Goal: Book appointment/travel/reservation

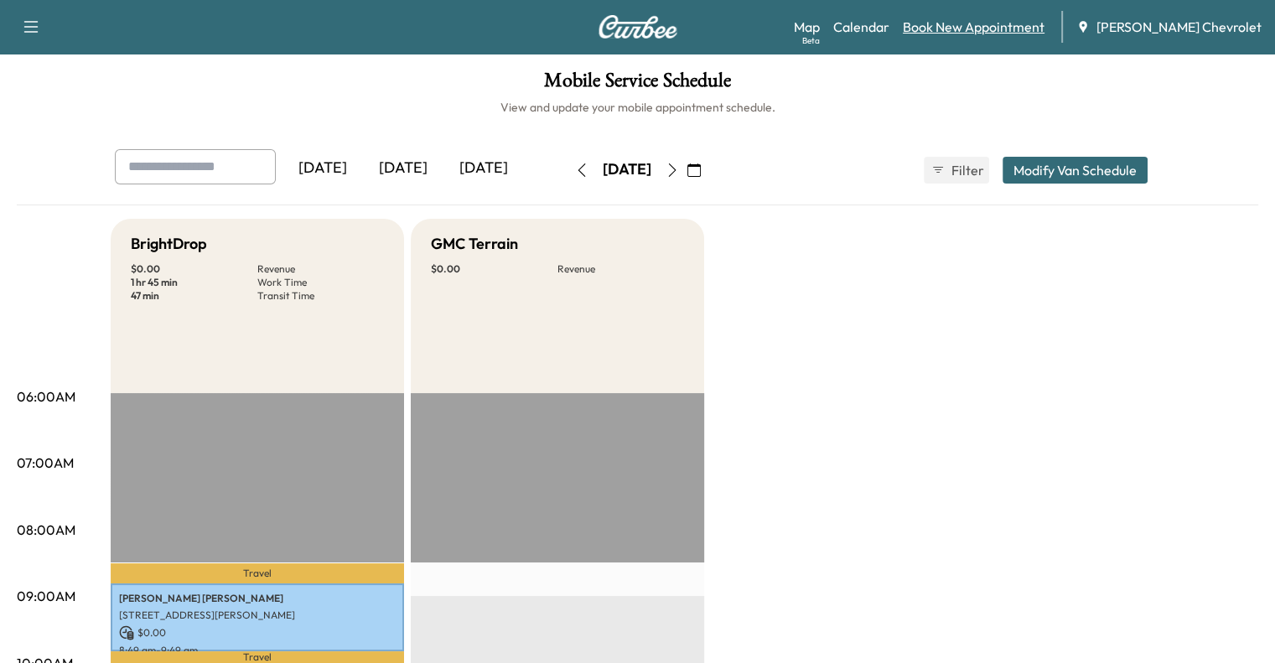
click at [1020, 28] on link "Book New Appointment" at bounding box center [974, 27] width 142 height 20
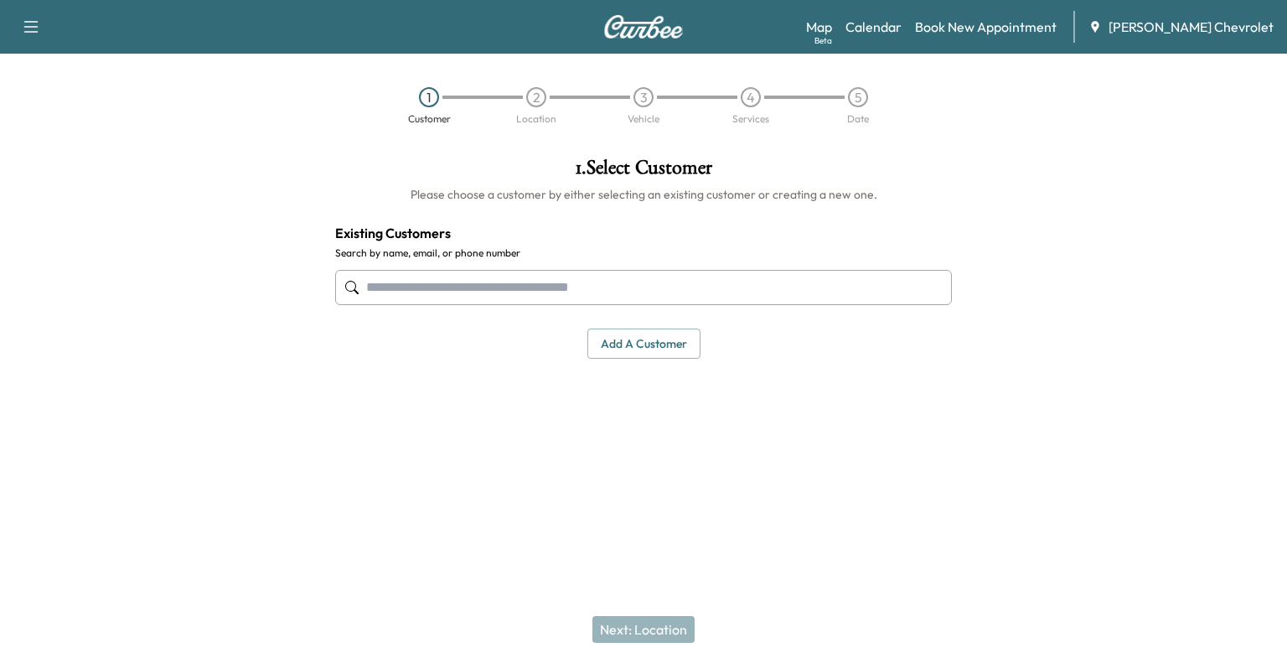
click at [776, 282] on input "text" at bounding box center [643, 287] width 617 height 35
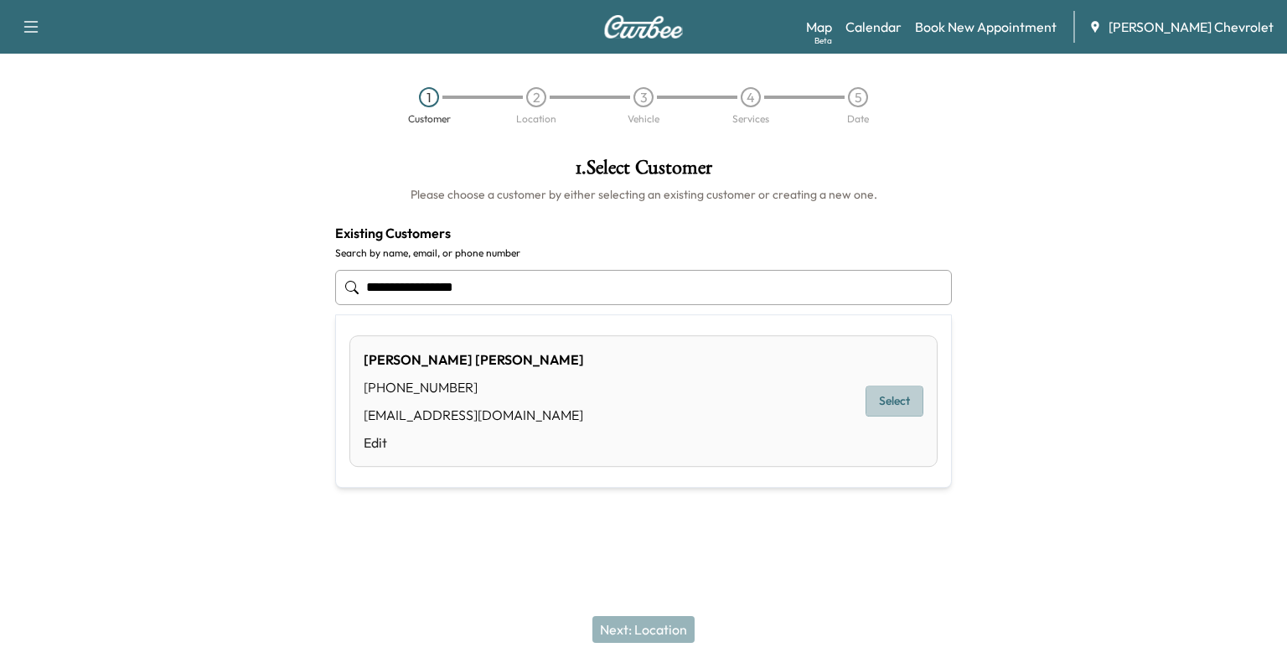
click at [899, 397] on button "Select" at bounding box center [895, 400] width 58 height 31
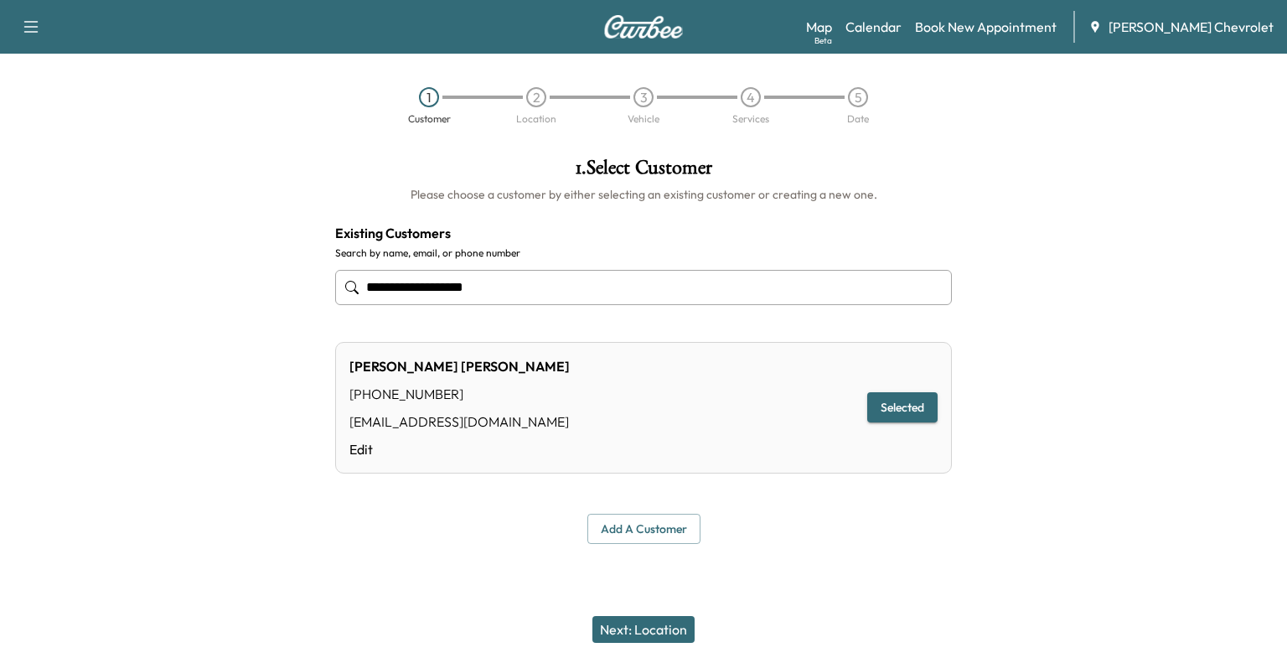
type input "**********"
click at [644, 626] on button "Next: Location" at bounding box center [643, 629] width 102 height 27
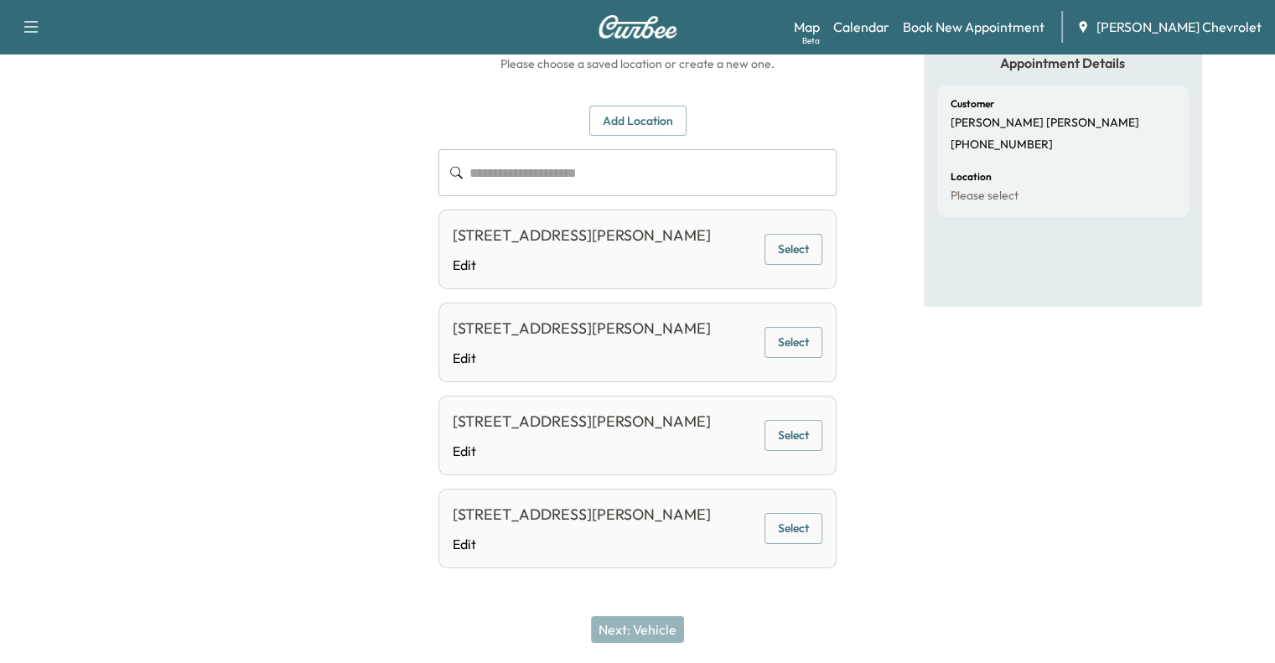
scroll to position [134, 0]
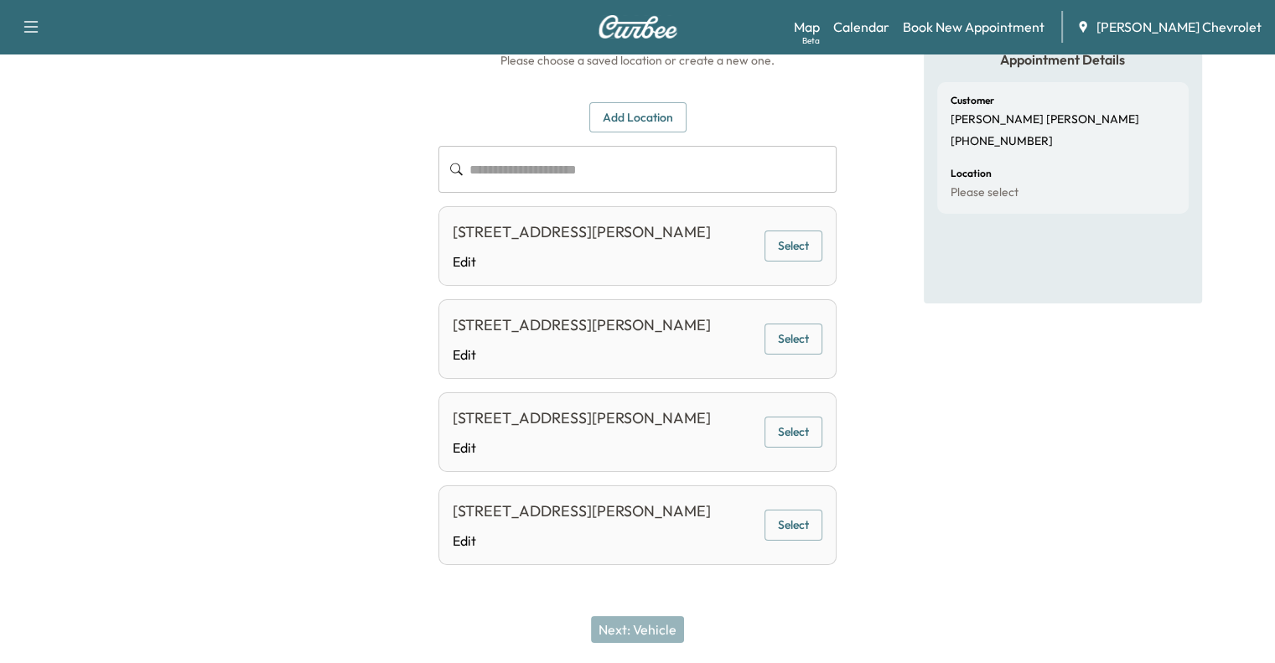
click at [794, 253] on button "Select" at bounding box center [793, 245] width 58 height 31
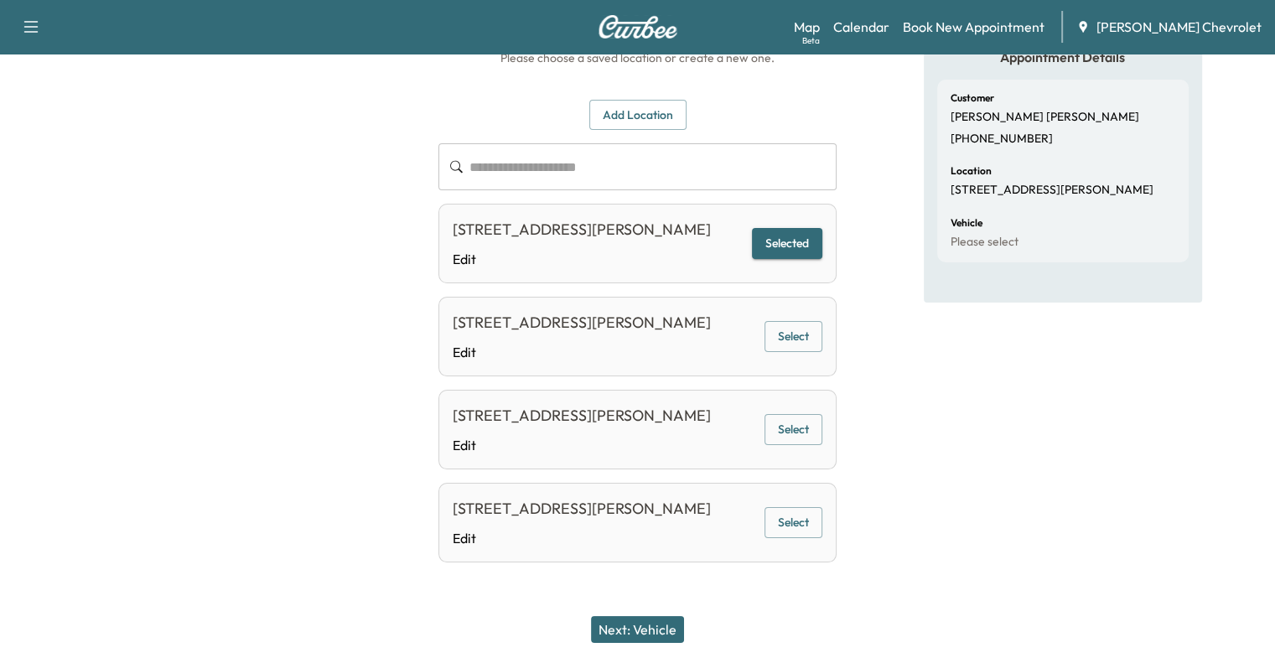
scroll to position [228, 0]
click at [669, 636] on button "Next: Vehicle" at bounding box center [637, 629] width 93 height 27
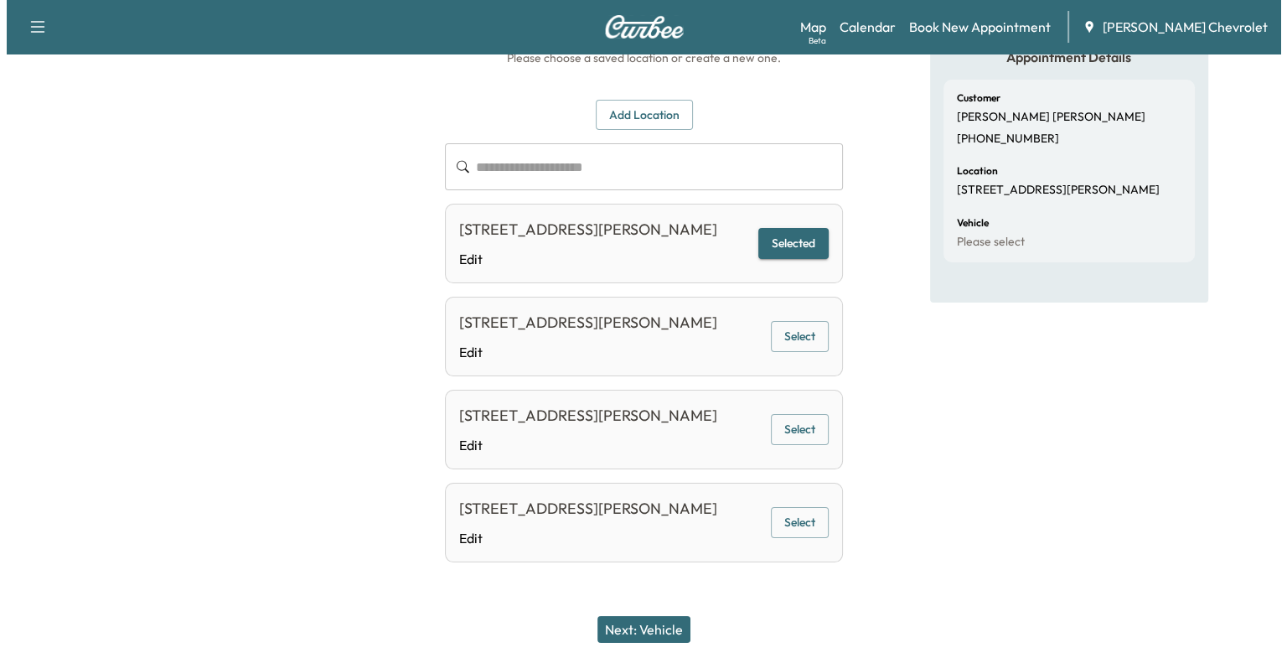
scroll to position [0, 0]
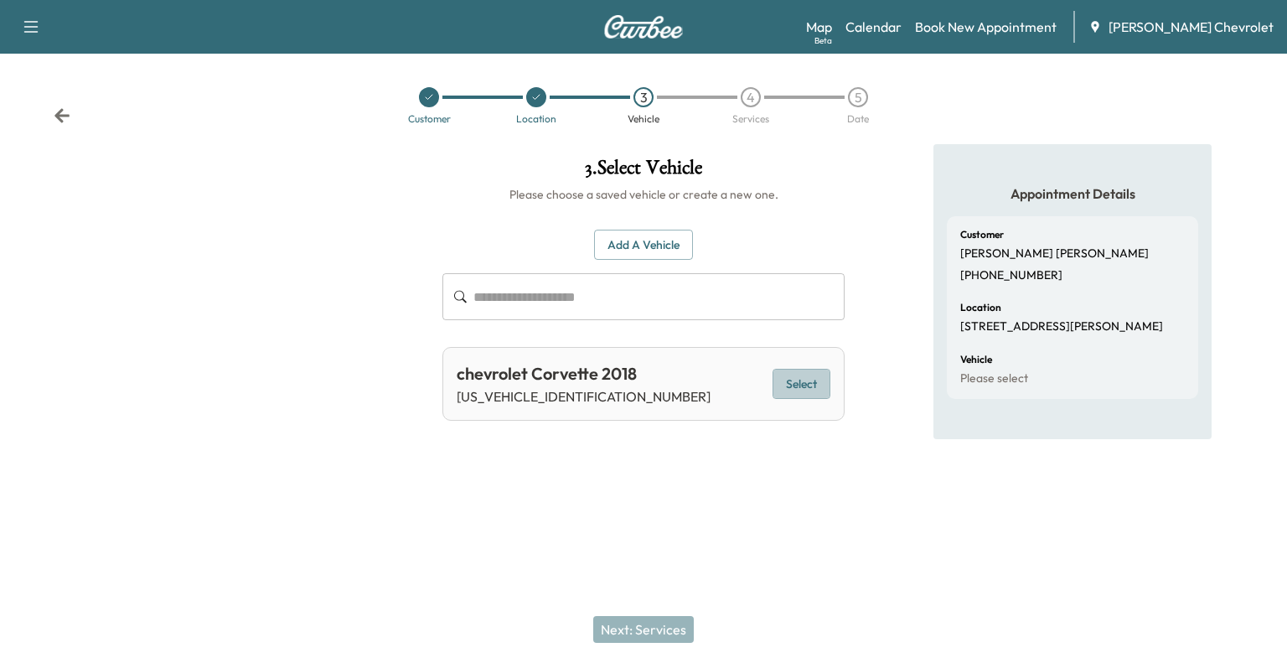
click at [815, 375] on button "Select" at bounding box center [802, 384] width 58 height 31
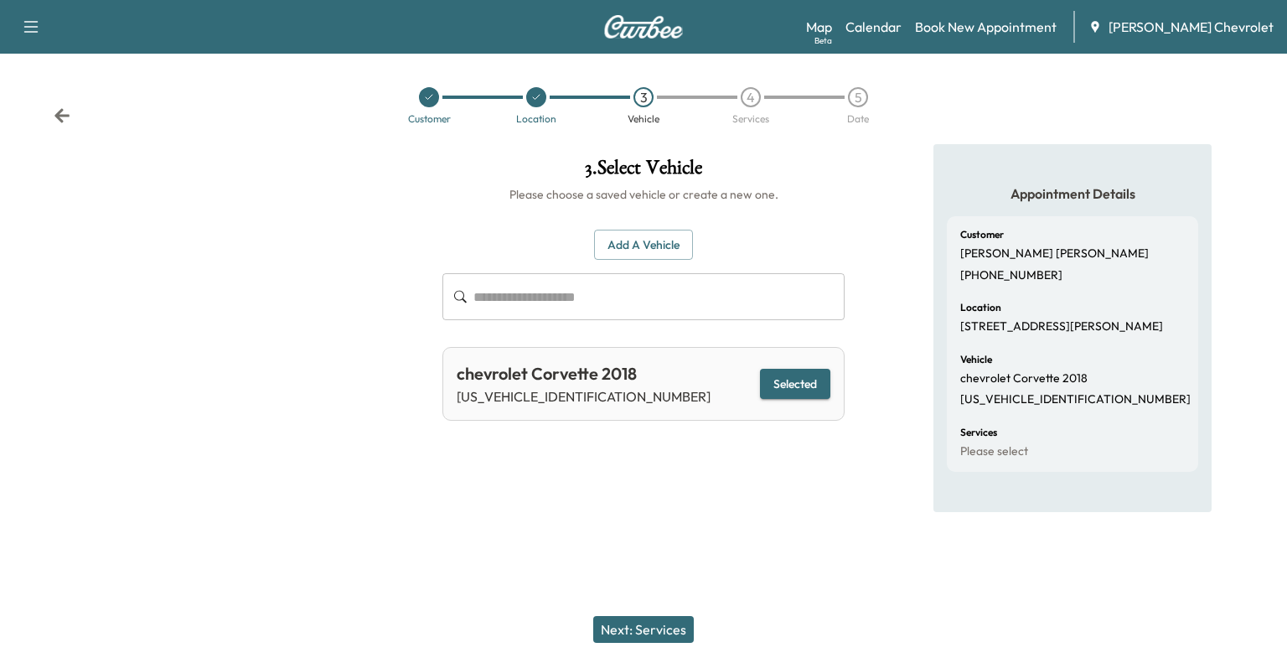
click at [668, 624] on button "Next: Services" at bounding box center [643, 629] width 101 height 27
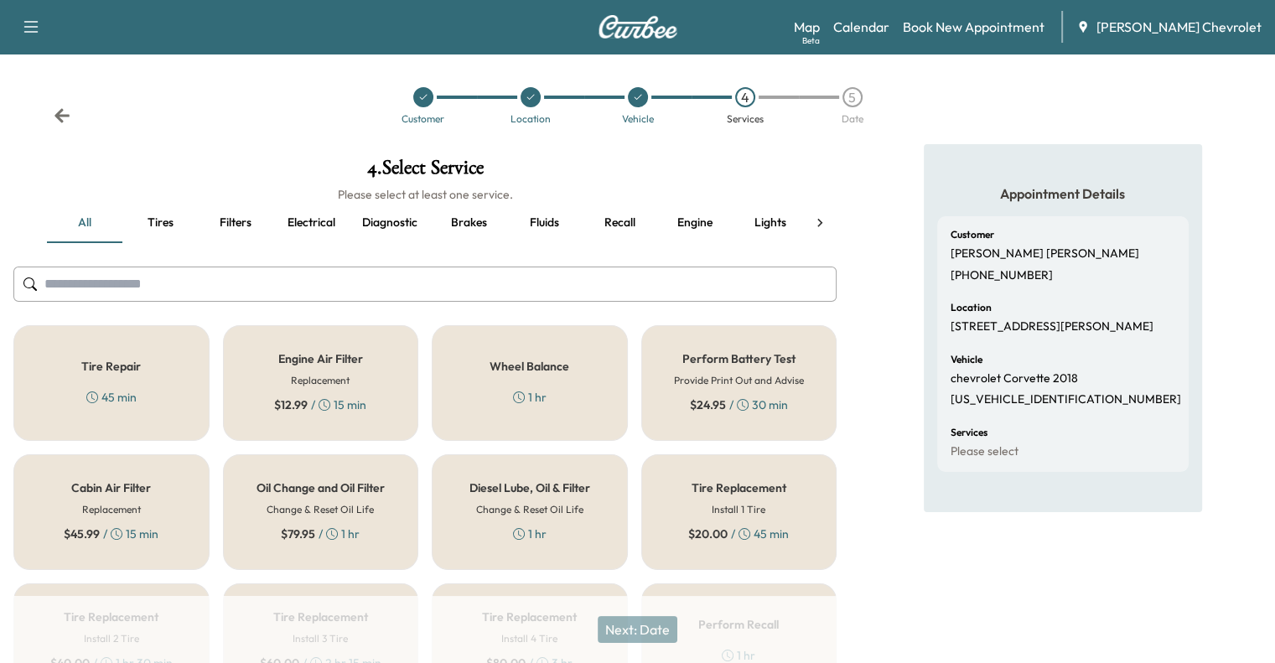
click at [155, 221] on button "Tires" at bounding box center [159, 223] width 75 height 40
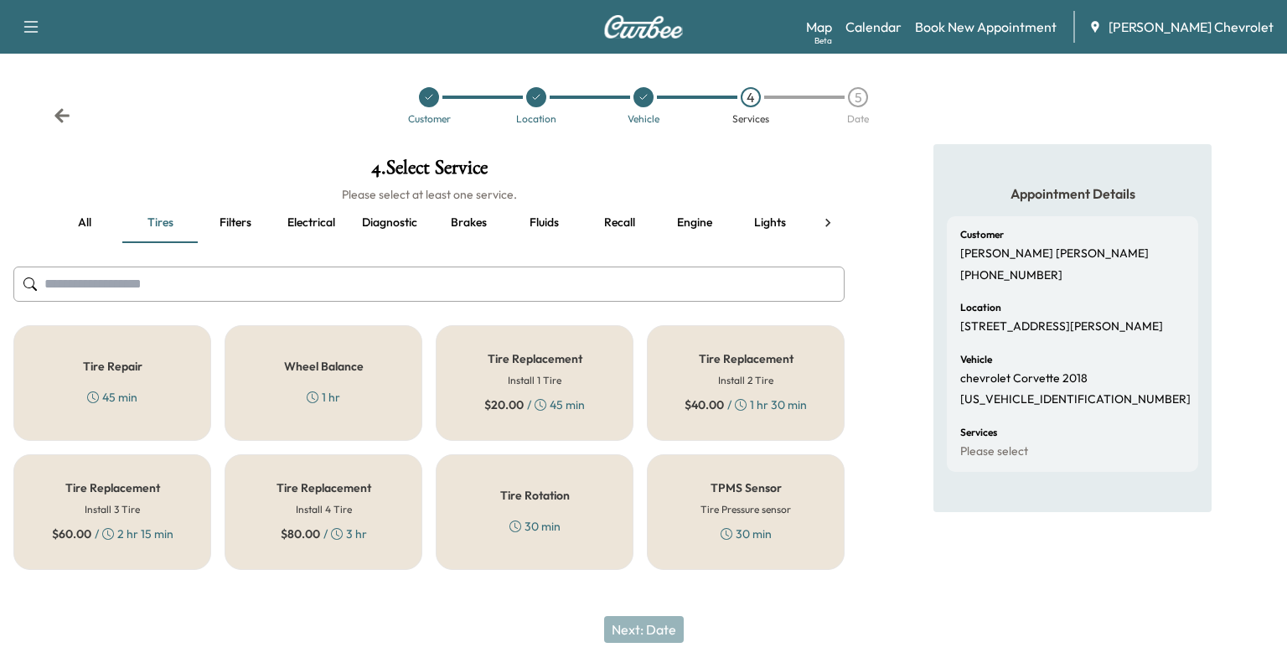
click at [77, 210] on button "all" at bounding box center [84, 223] width 75 height 40
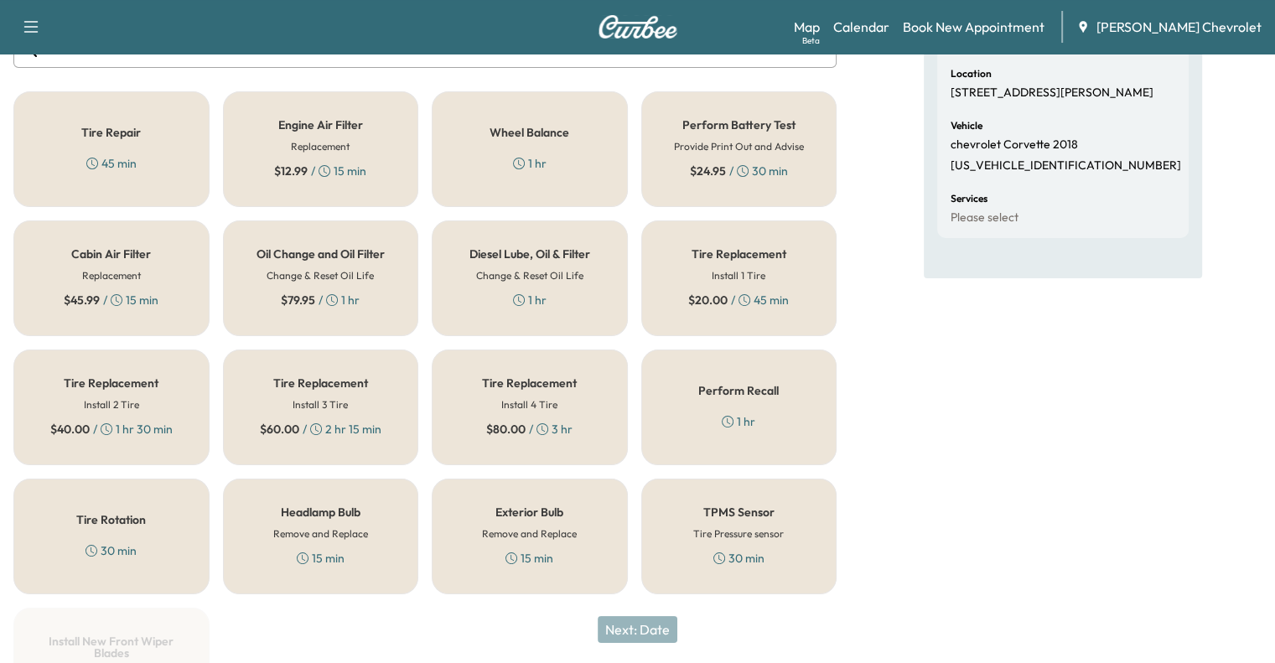
scroll to position [355, 0]
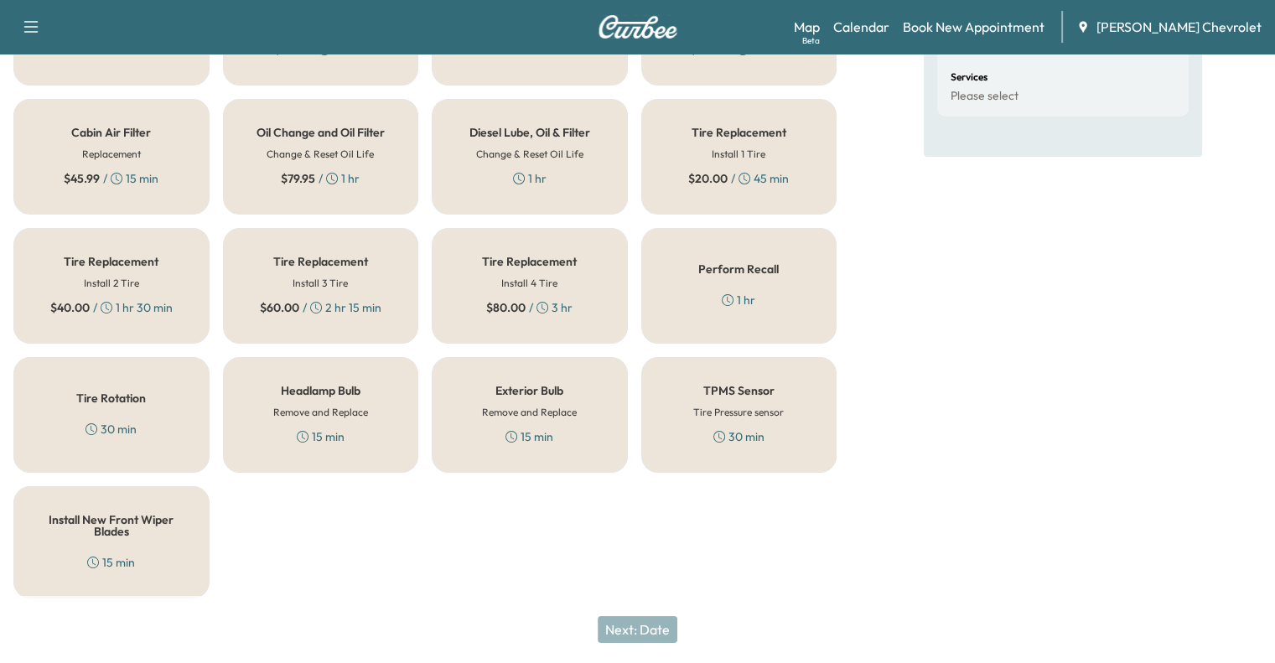
click at [792, 165] on div "Tire Replacement Install 1 Tire $ 20.00 / 45 min" at bounding box center [739, 157] width 196 height 116
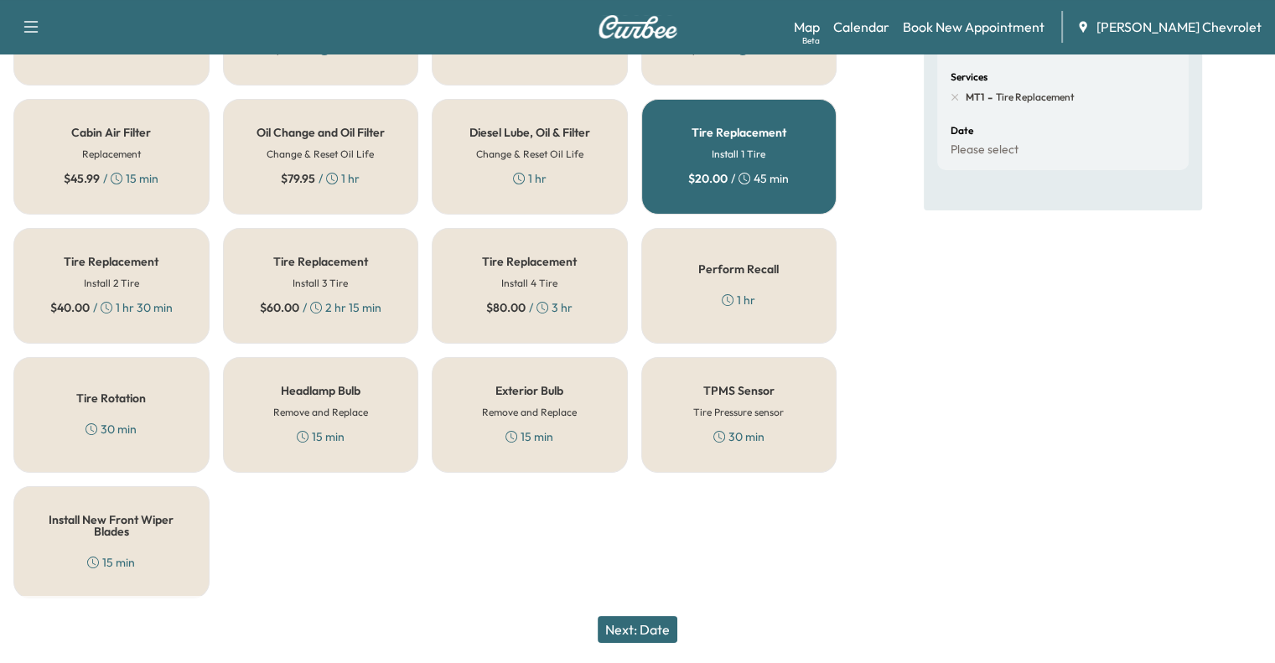
click at [647, 625] on button "Next: Date" at bounding box center [637, 629] width 80 height 27
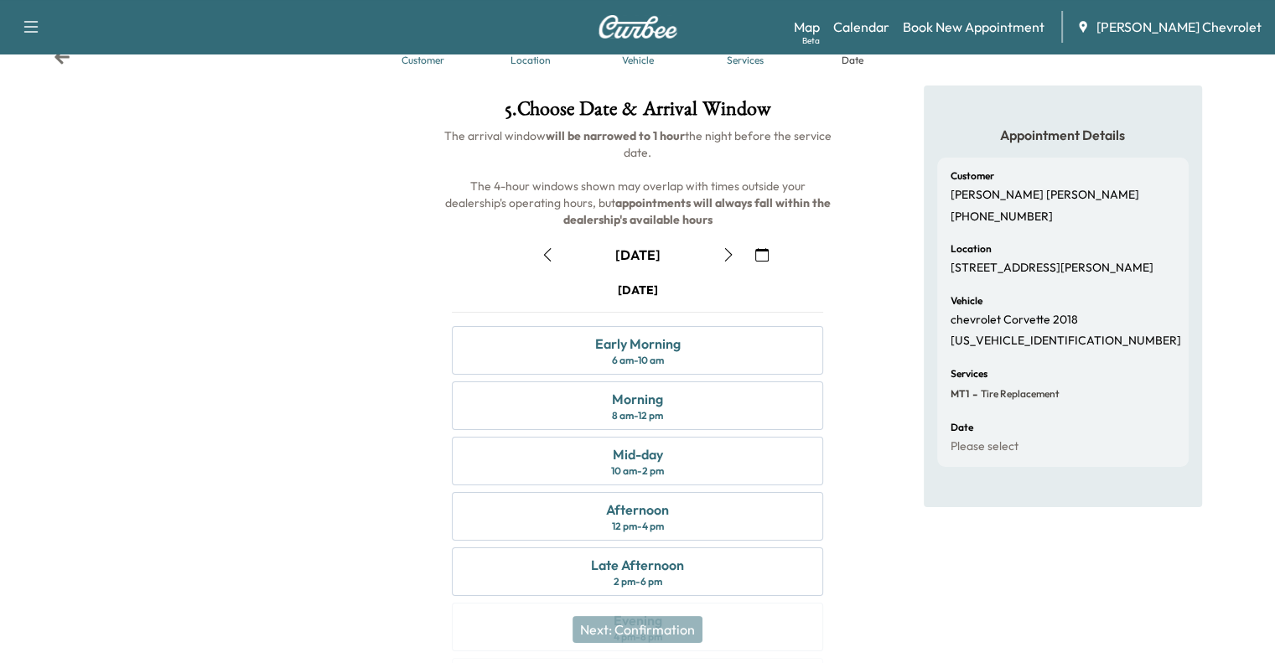
scroll to position [64, 0]
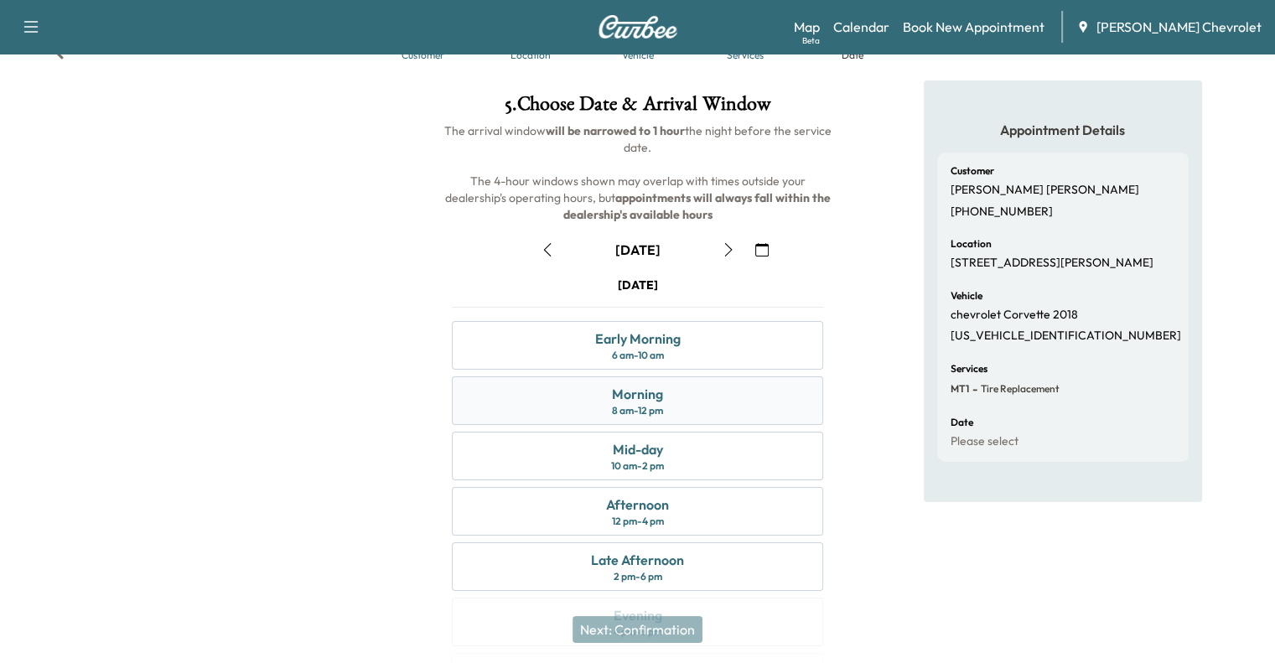
click at [704, 402] on div "Morning 8 am - 12 pm" at bounding box center [637, 400] width 371 height 49
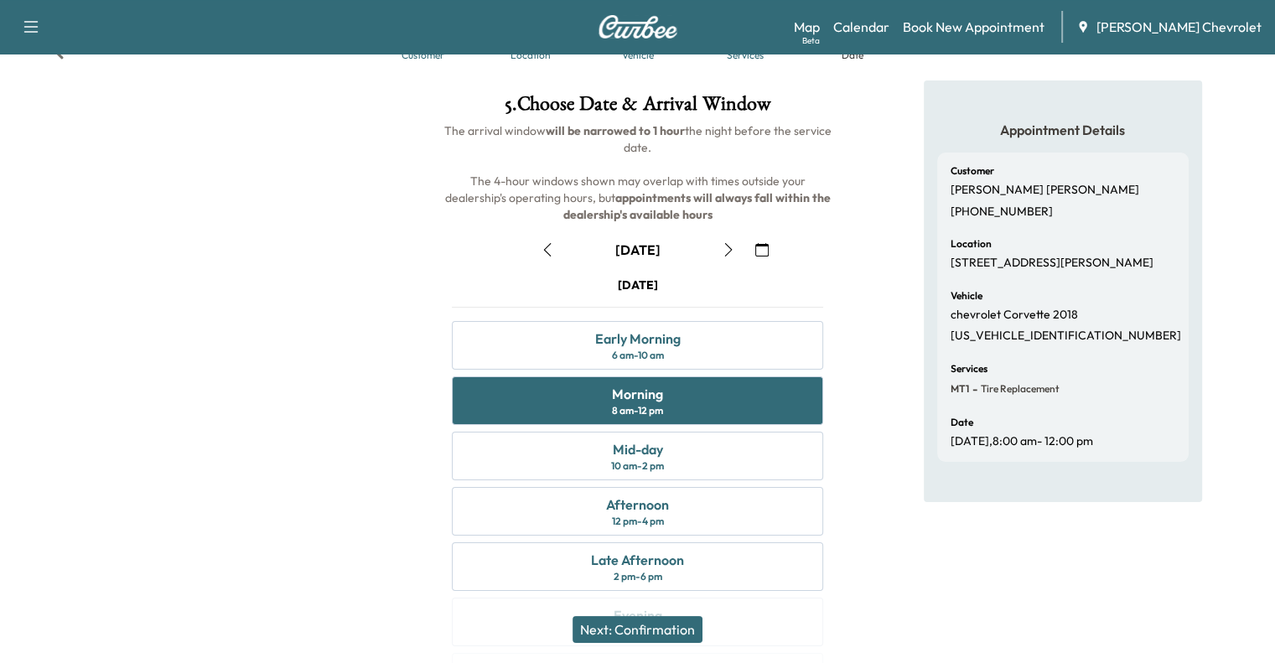
click at [628, 629] on button "Next: Confirmation" at bounding box center [637, 629] width 130 height 27
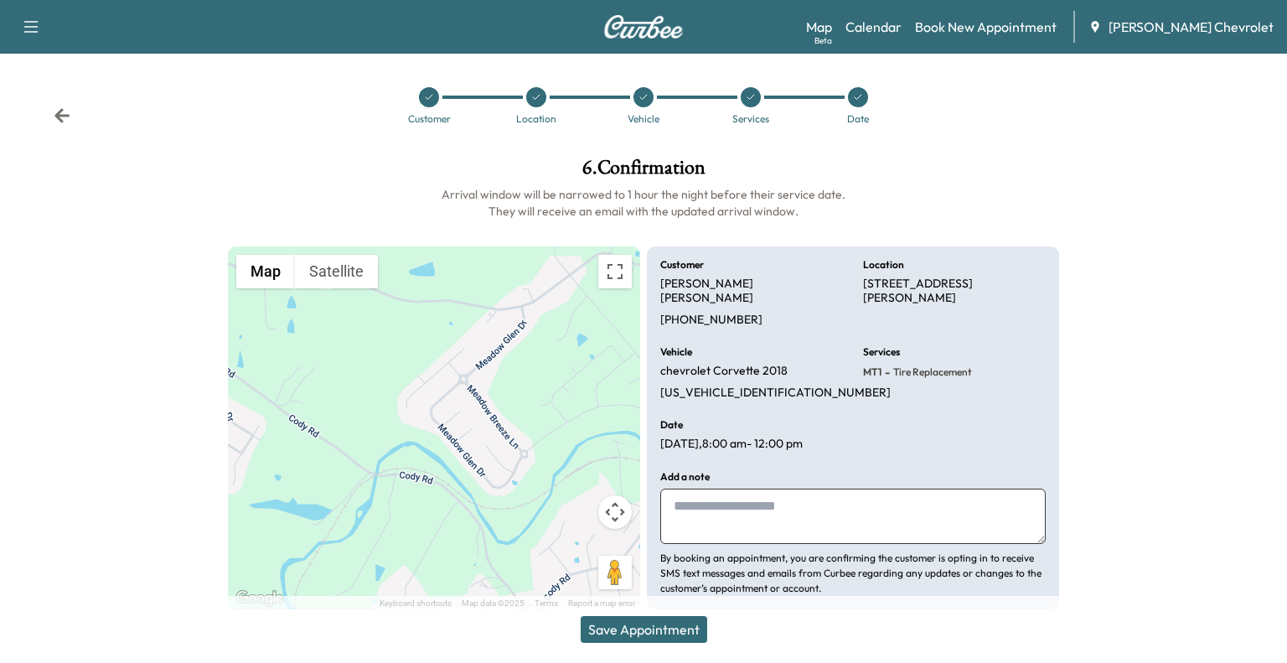
click at [733, 495] on textarea at bounding box center [852, 516] width 385 height 55
type textarea "**********"
click at [675, 623] on button "Save Appointment" at bounding box center [644, 629] width 127 height 27
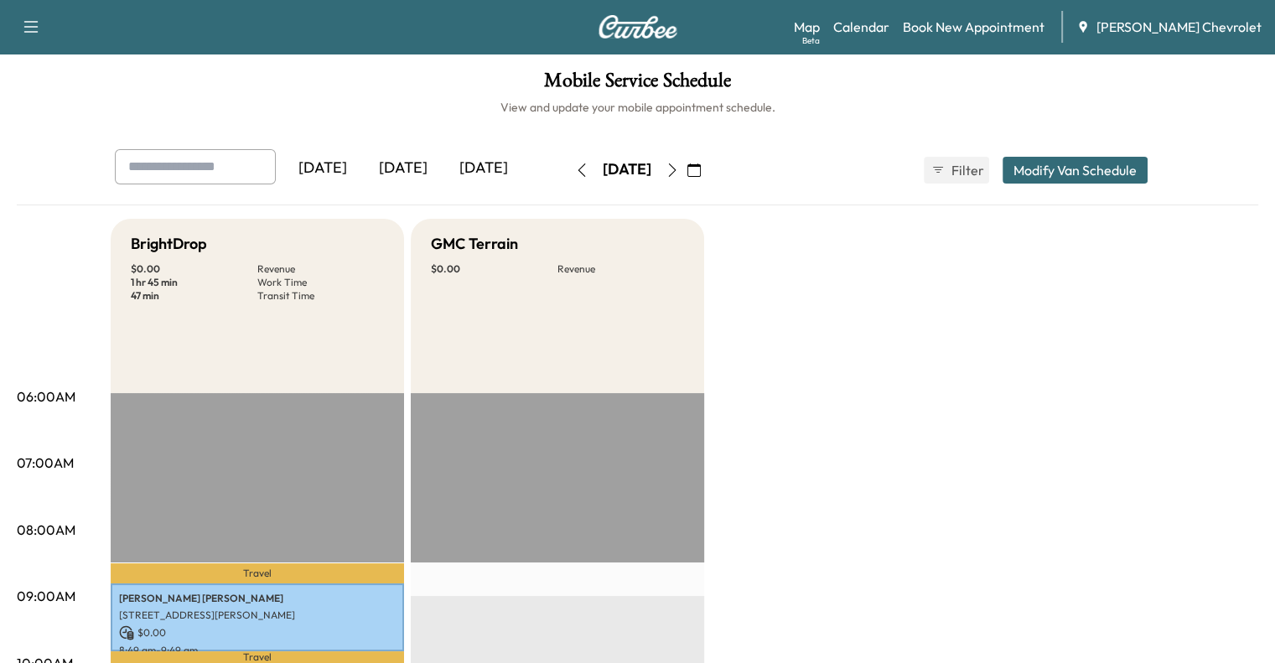
click at [443, 164] on div "[DATE]" at bounding box center [483, 168] width 80 height 39
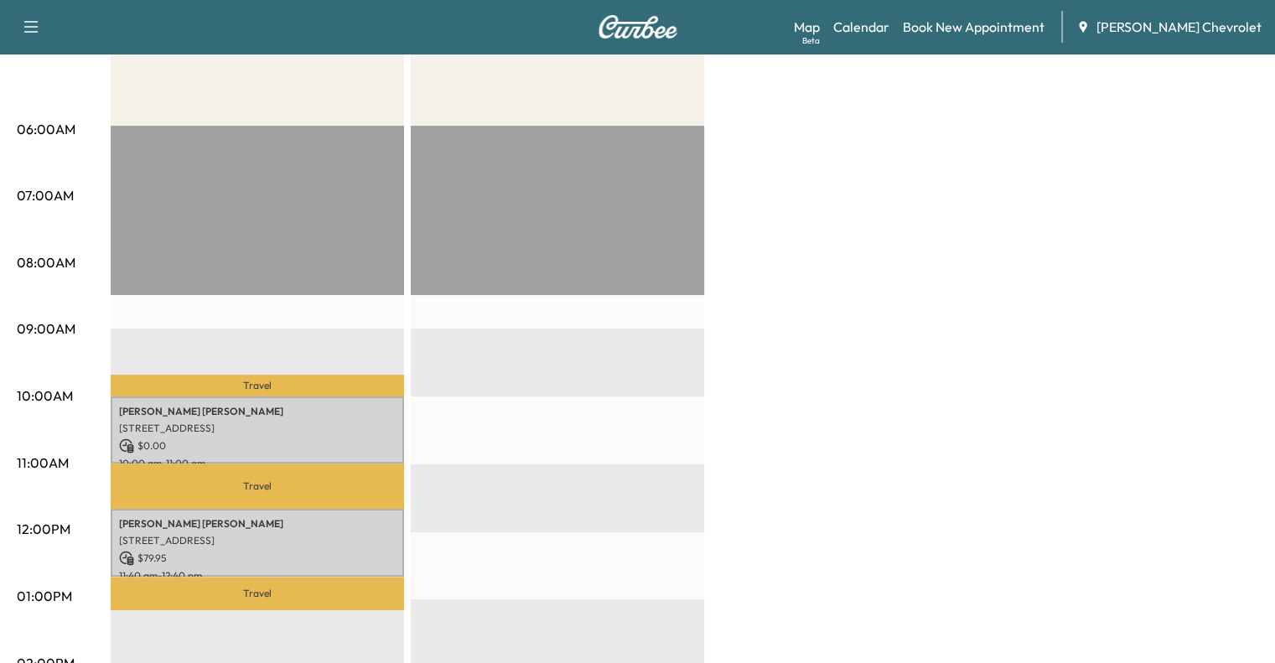
scroll to position [273, 0]
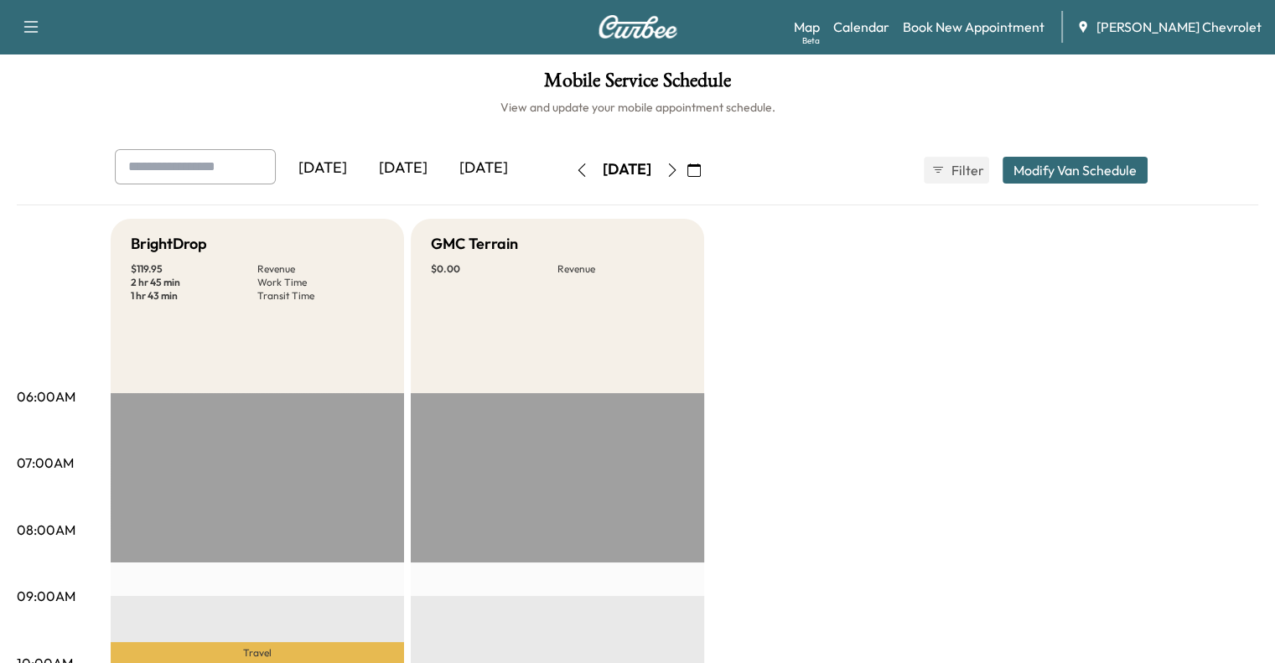
click at [363, 179] on div "[DATE]" at bounding box center [403, 168] width 80 height 39
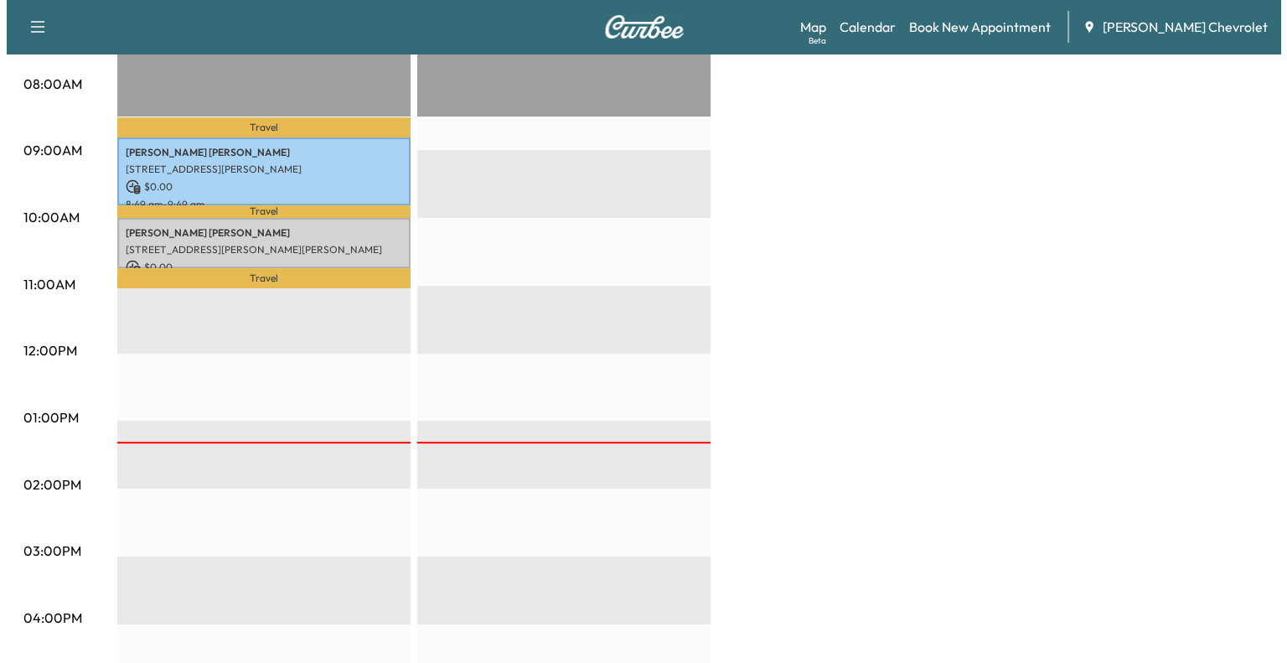
scroll to position [456, 0]
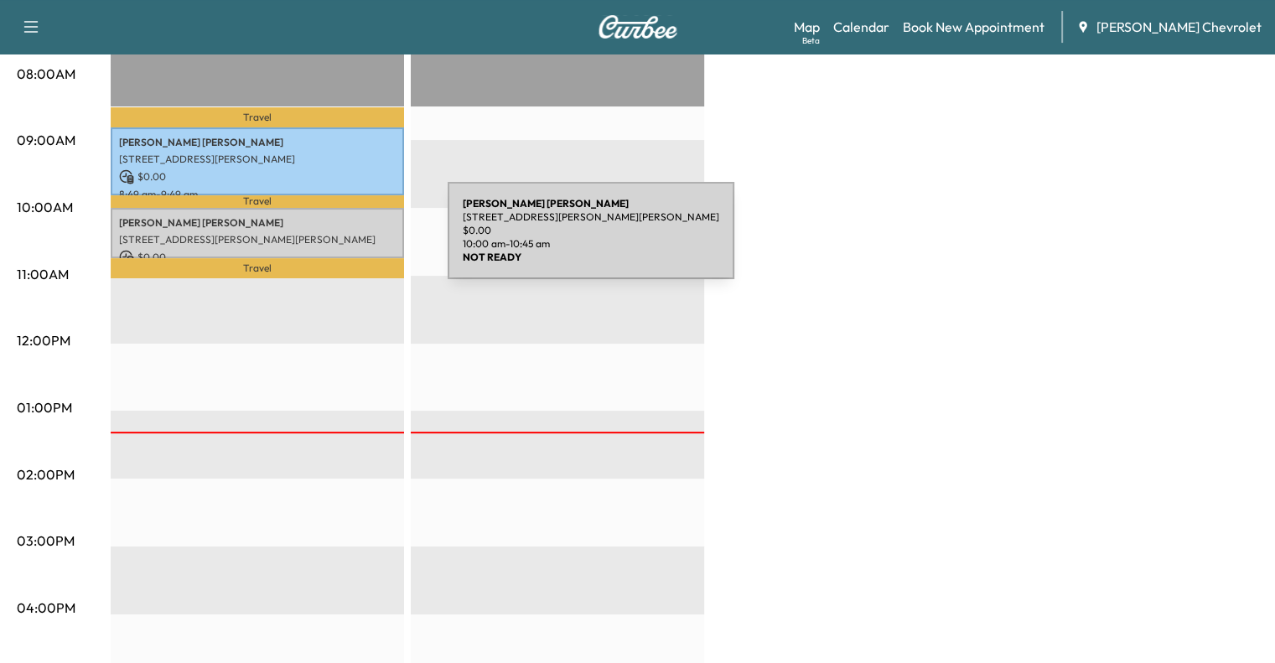
click at [322, 241] on p "[STREET_ADDRESS][PERSON_NAME][PERSON_NAME]" at bounding box center [257, 239] width 277 height 13
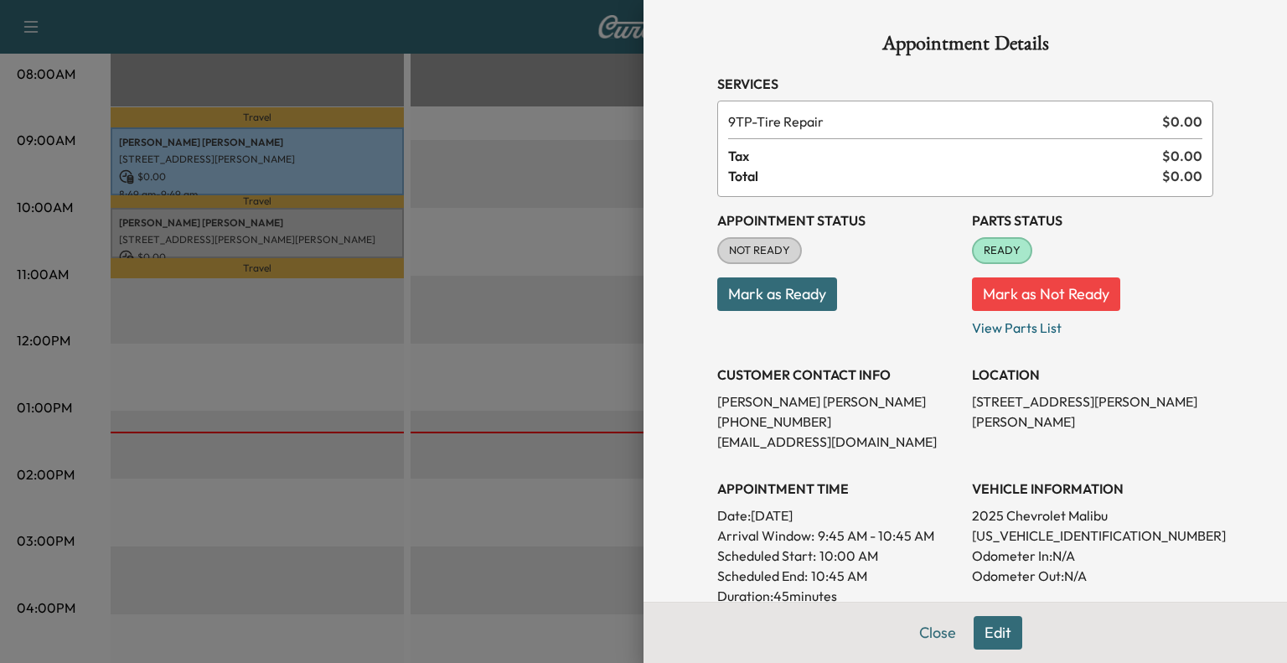
scroll to position [382, 0]
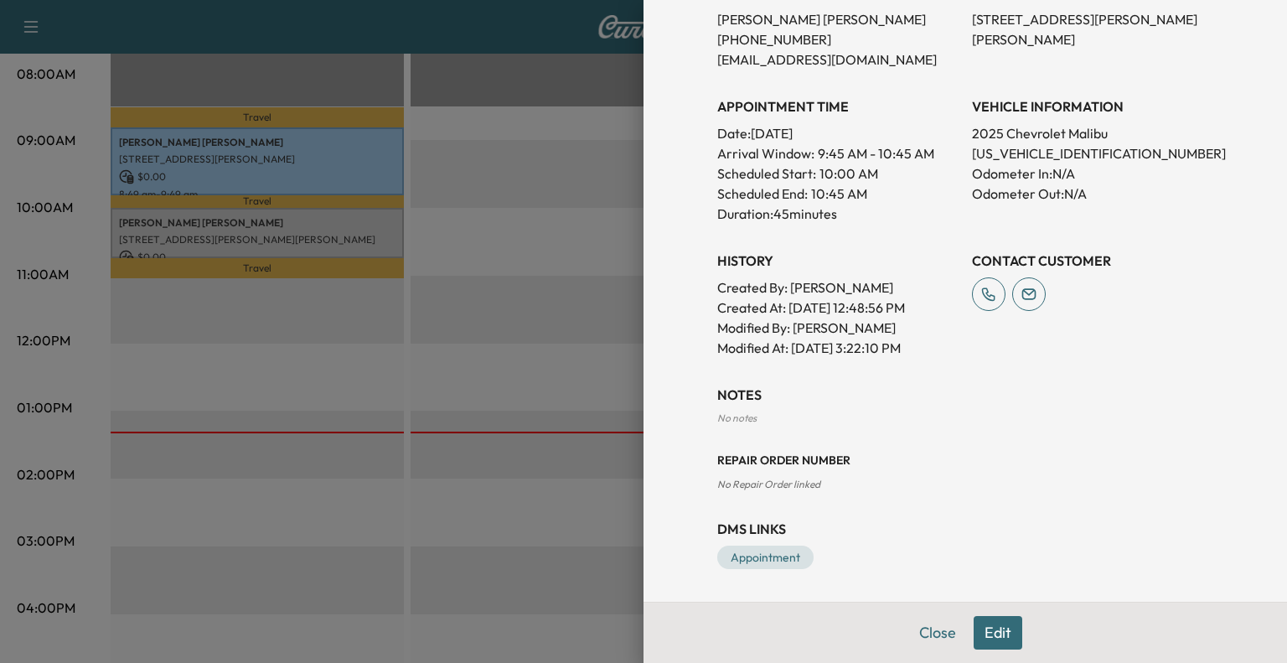
click at [993, 626] on button "Edit" at bounding box center [998, 633] width 49 height 34
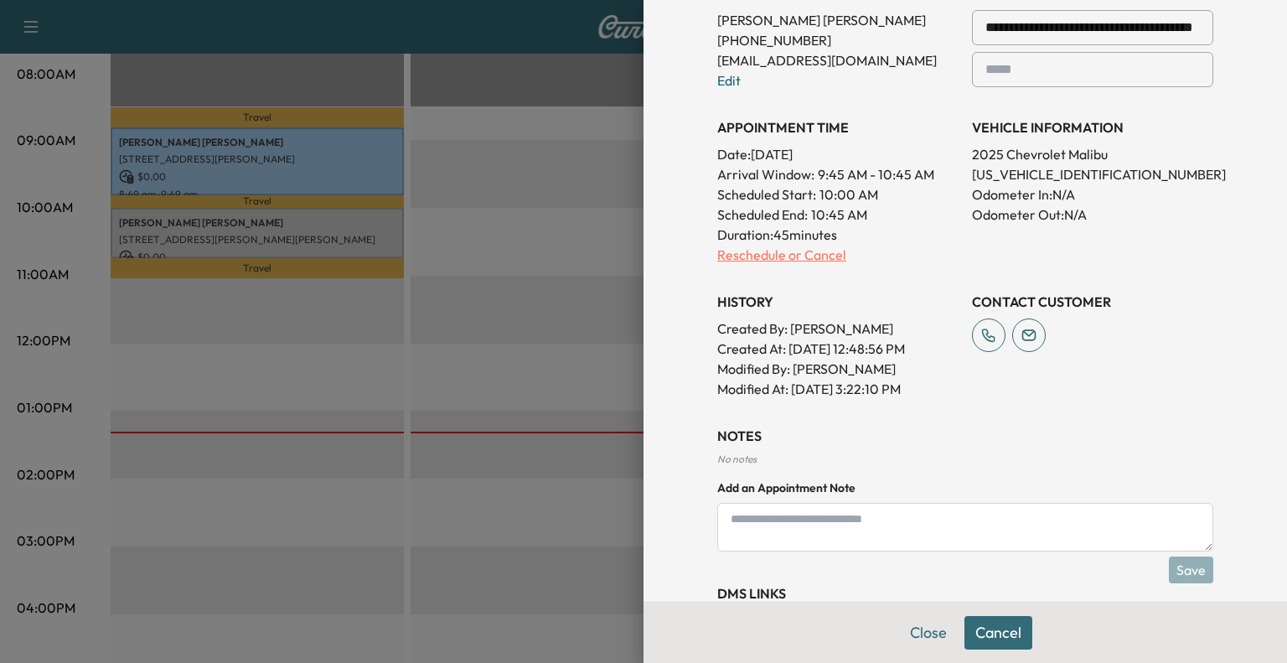
click at [782, 252] on p "Reschedule or Cancel" at bounding box center [837, 255] width 241 height 20
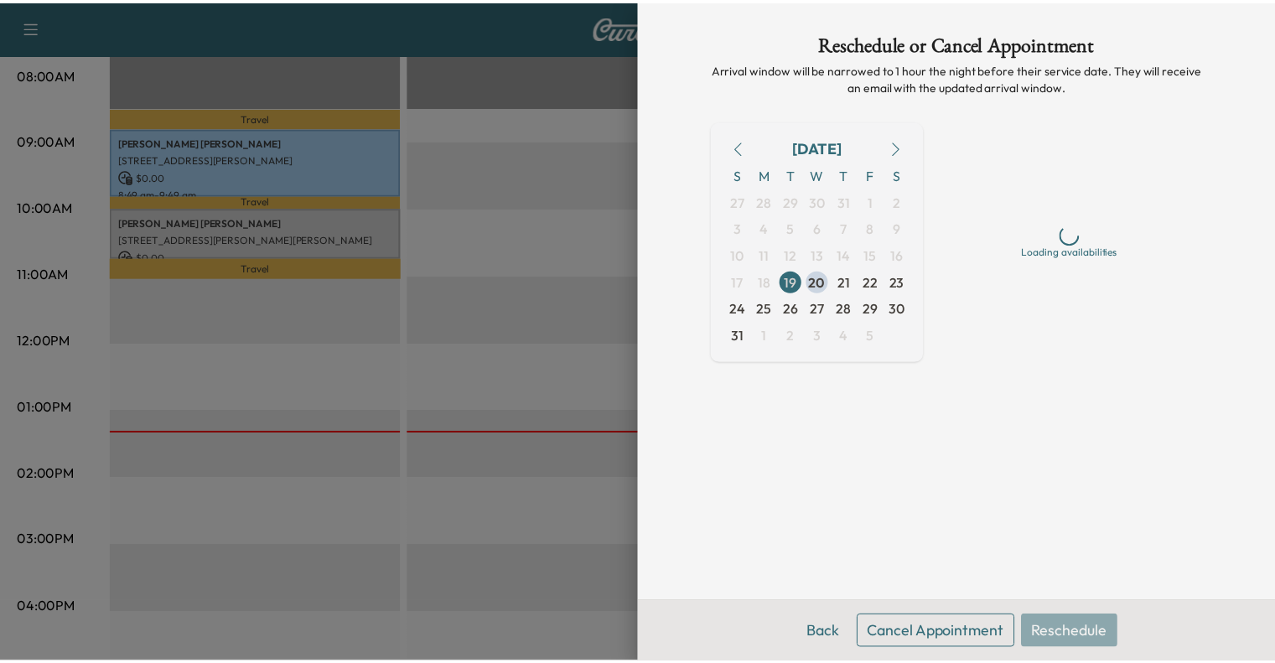
scroll to position [0, 0]
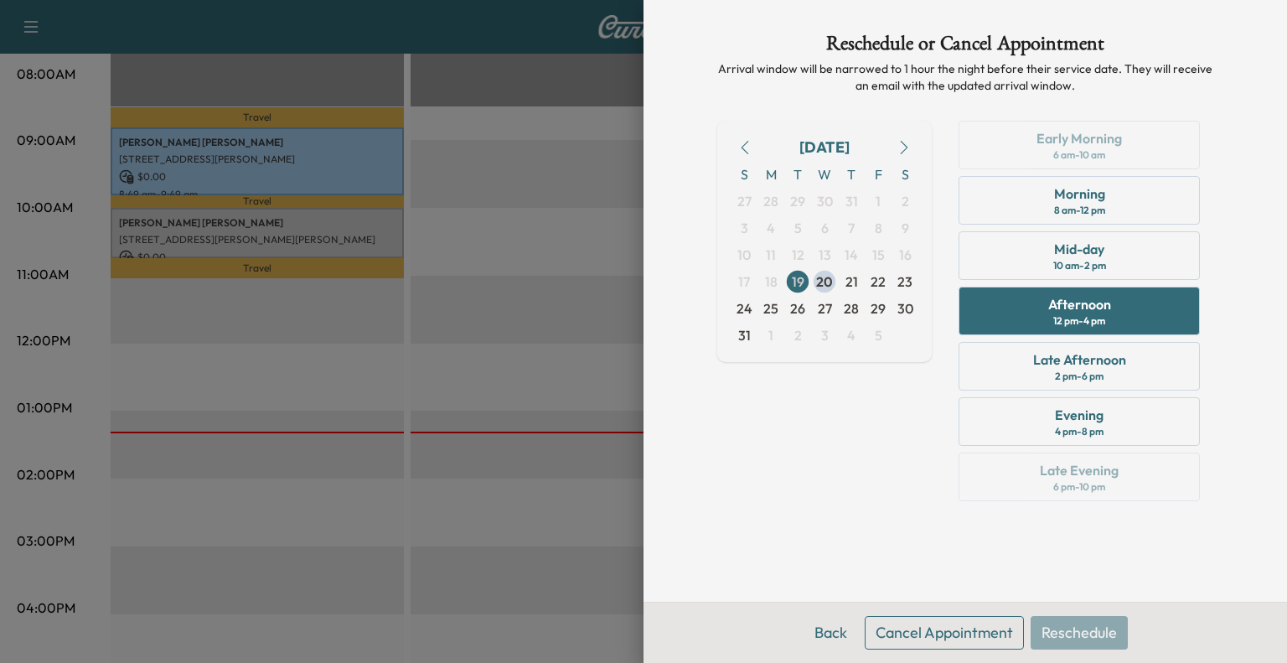
click at [929, 628] on button "Cancel Appointment" at bounding box center [944, 633] width 159 height 34
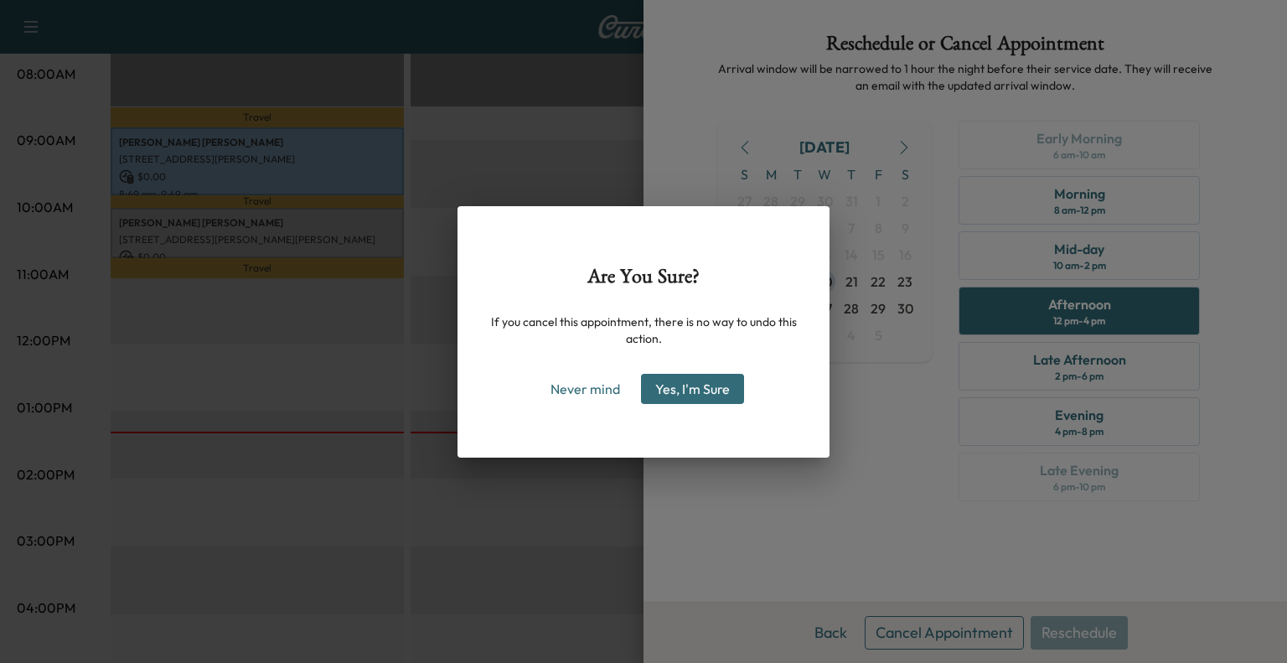
click at [721, 385] on button "Yes, I'm Sure" at bounding box center [692, 389] width 103 height 30
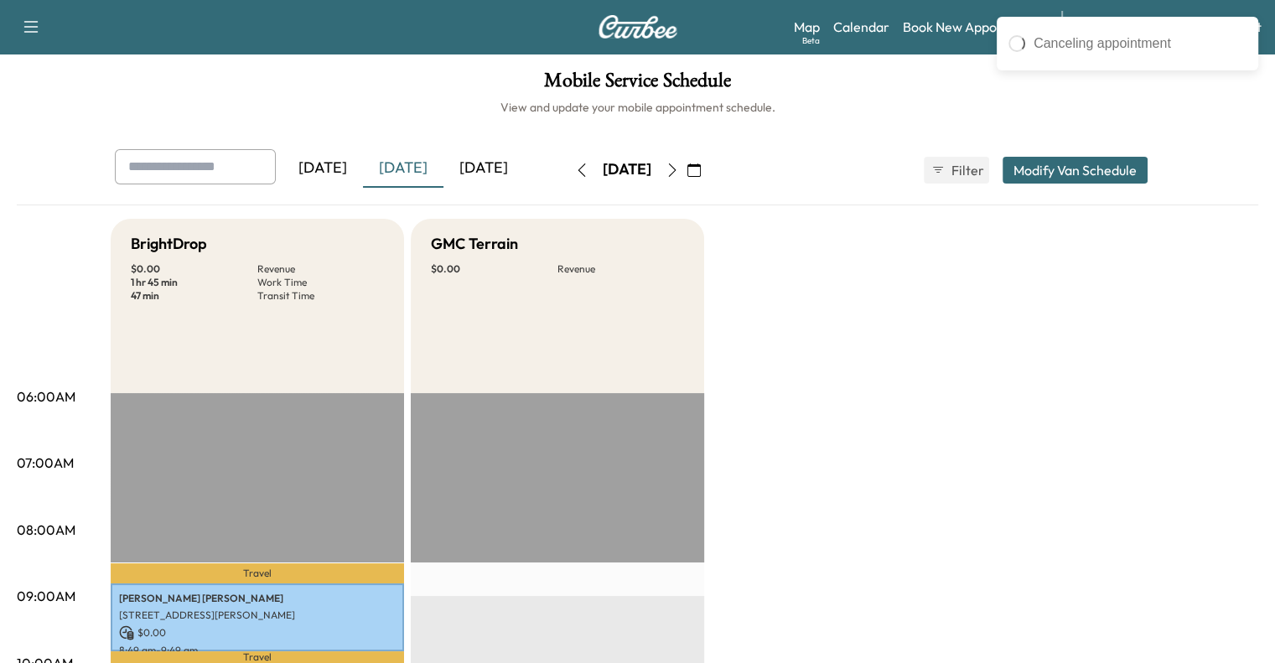
click at [443, 167] on div "[DATE]" at bounding box center [483, 168] width 80 height 39
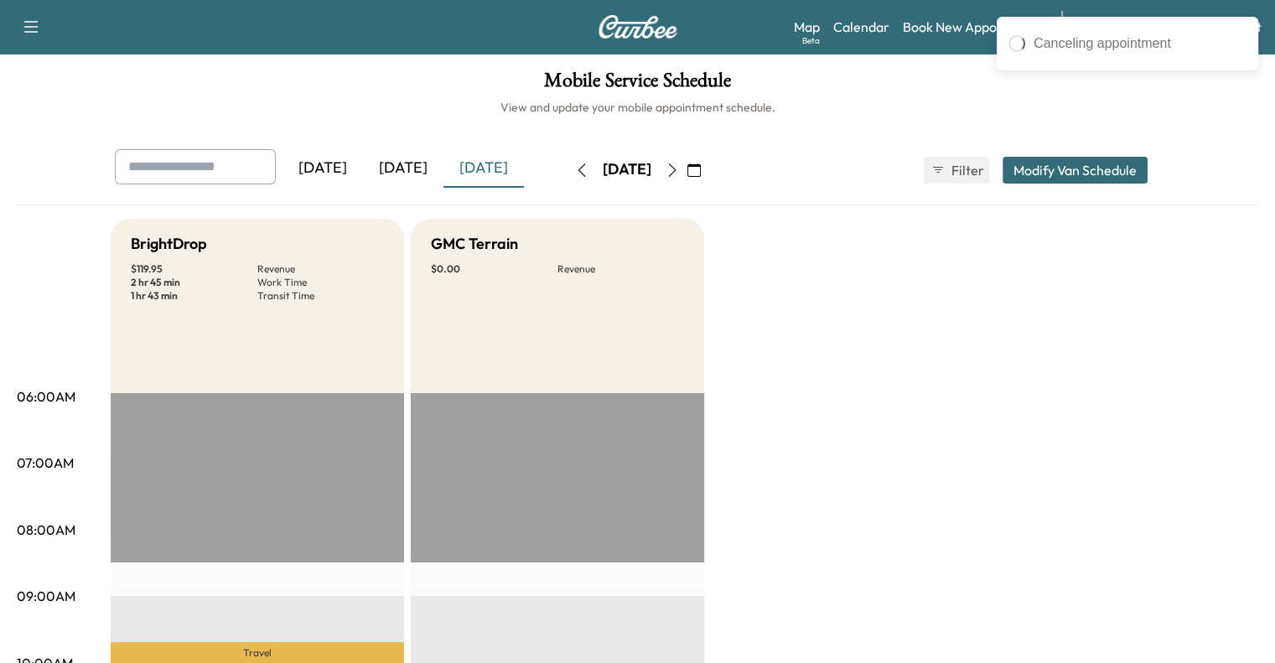
click at [363, 170] on div "[DATE]" at bounding box center [403, 168] width 80 height 39
